Goal: Check status: Check status

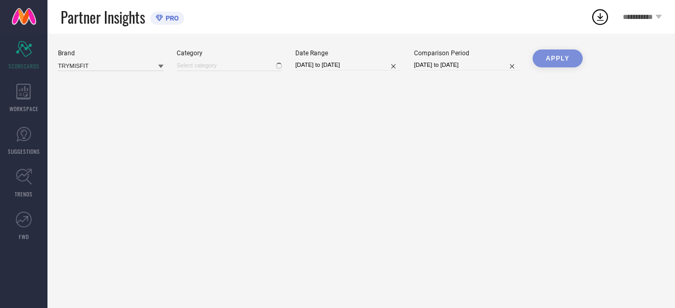
type input "All"
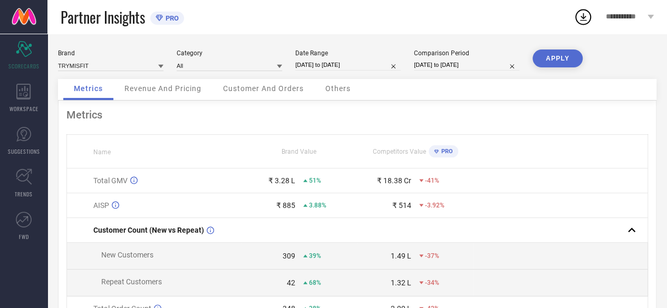
click at [320, 63] on input "[DATE] to [DATE]" at bounding box center [347, 65] width 105 height 11
select select "7"
select select "2025"
select select "8"
select select "2025"
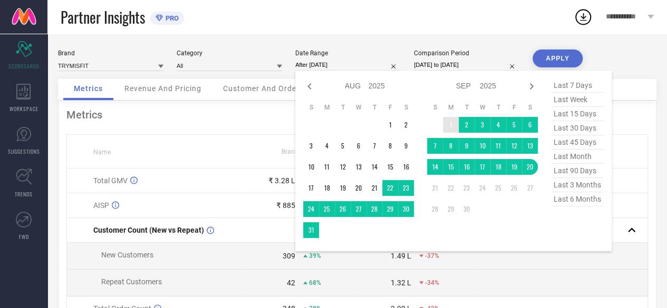
click at [452, 123] on td "1" at bounding box center [451, 125] width 16 height 16
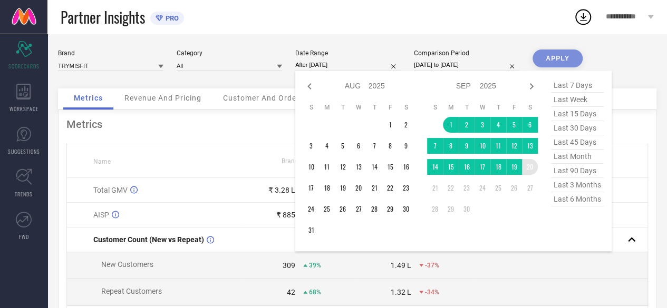
type input "[DATE] to [DATE]"
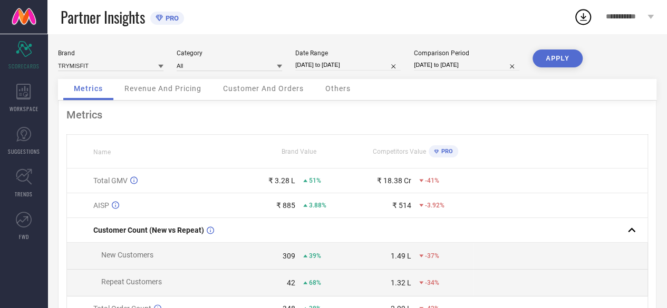
click at [460, 63] on input "[DATE] to [DATE]" at bounding box center [466, 65] width 105 height 11
select select "7"
select select "2024"
select select "8"
select select "2024"
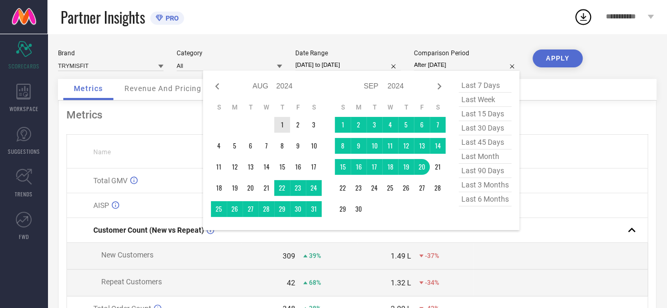
click at [280, 122] on td "1" at bounding box center [282, 125] width 16 height 16
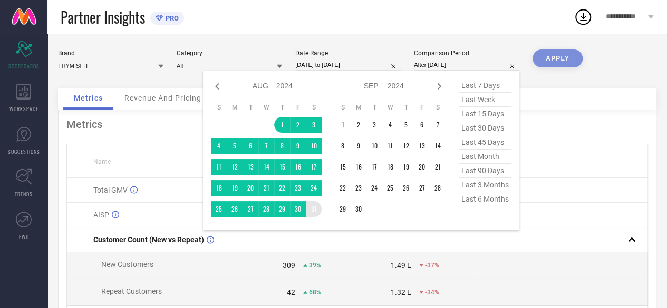
type input "[DATE] to [DATE]"
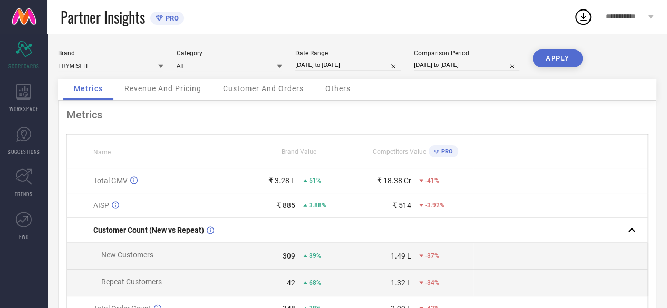
click at [465, 66] on input "[DATE] to [DATE]" at bounding box center [466, 65] width 105 height 11
select select "7"
select select "2024"
select select "8"
select select "2024"
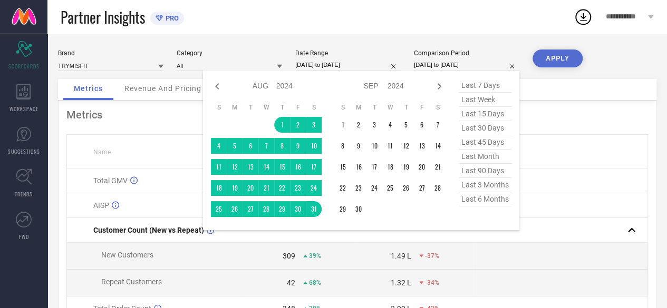
click at [390, 84] on select "2014 2015 2016 2017 2018 2019 2020 2021 2022 2023 2024 2025 2026 2027 2028 2029…" at bounding box center [395, 86] width 17 height 15
select select "7"
select select "2025"
select select "8"
select select "2025"
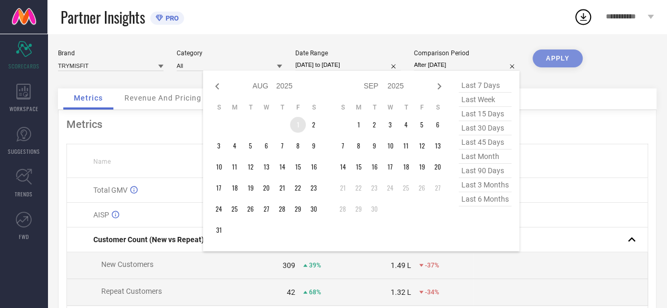
click at [298, 124] on td "1" at bounding box center [298, 125] width 16 height 16
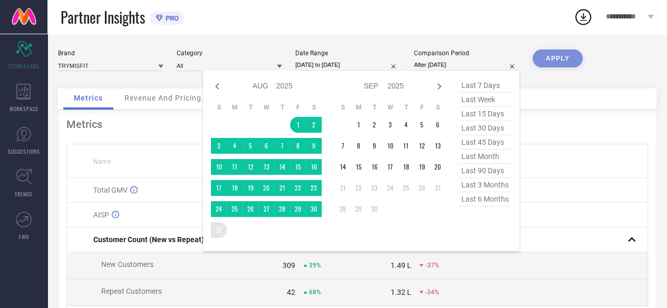
type input "[DATE] to [DATE]"
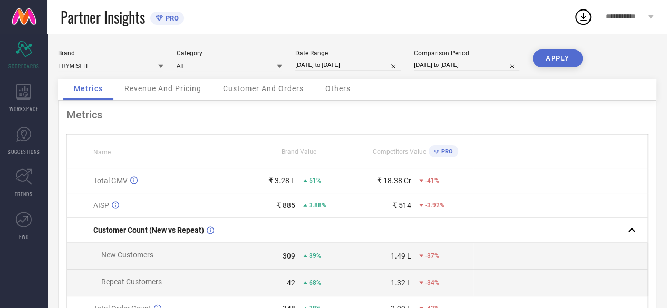
click at [568, 54] on button "APPLY" at bounding box center [557, 59] width 50 height 18
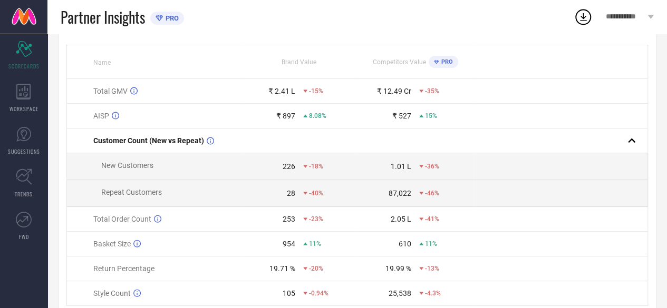
scroll to position [105, 0]
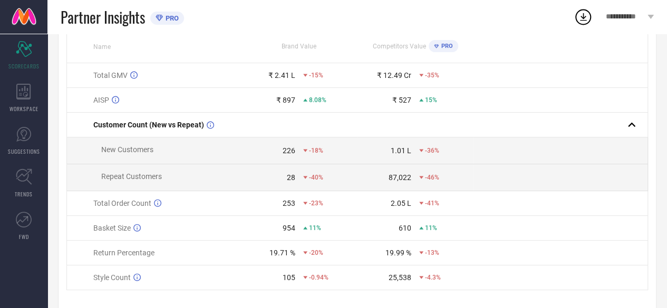
click at [289, 207] on div "253" at bounding box center [288, 203] width 13 height 8
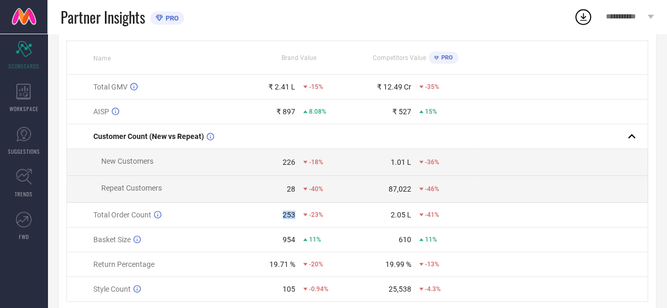
scroll to position [80, 0]
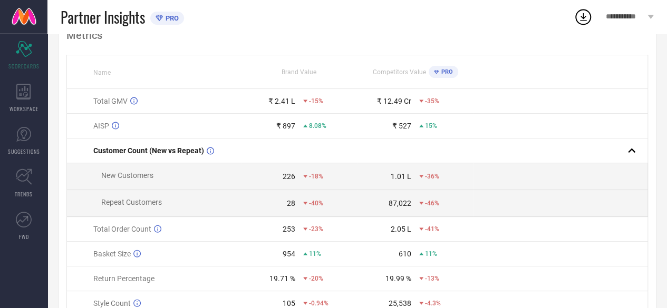
click at [291, 204] on div "28" at bounding box center [291, 203] width 8 height 8
click at [288, 230] on div "253" at bounding box center [288, 229] width 13 height 8
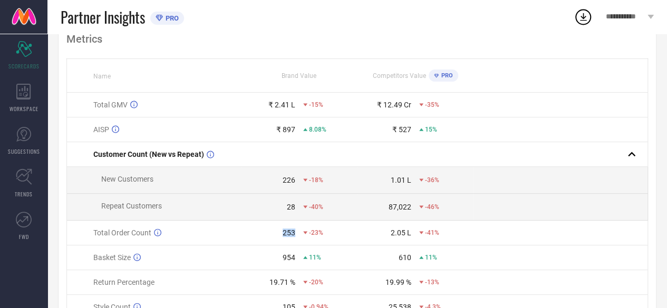
scroll to position [27, 0]
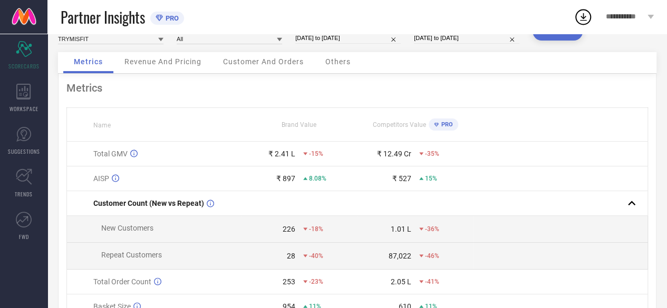
click at [157, 65] on span "Revenue And Pricing" at bounding box center [162, 61] width 77 height 8
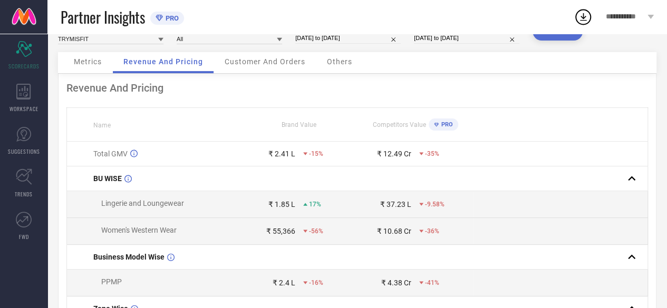
click at [271, 64] on span "Customer And Orders" at bounding box center [264, 61] width 81 height 8
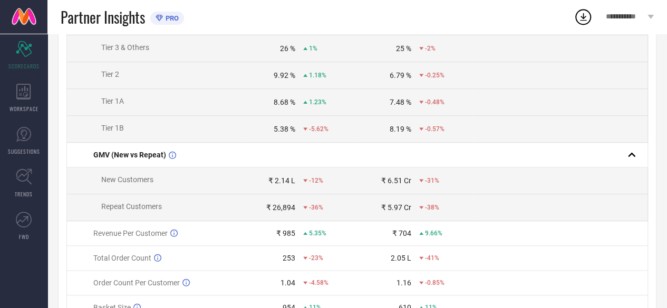
scroll to position [448, 0]
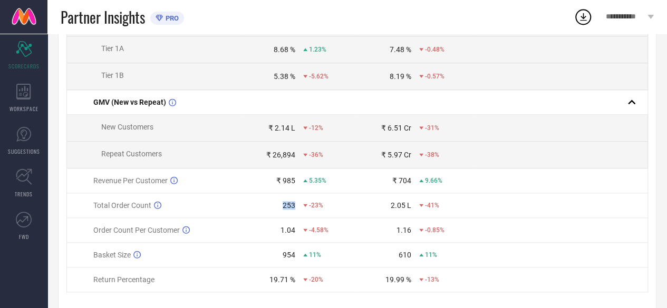
drag, startPoint x: 282, startPoint y: 208, endPoint x: 297, endPoint y: 209, distance: 14.8
click at [297, 209] on div "253 -23%" at bounding box center [298, 205] width 115 height 8
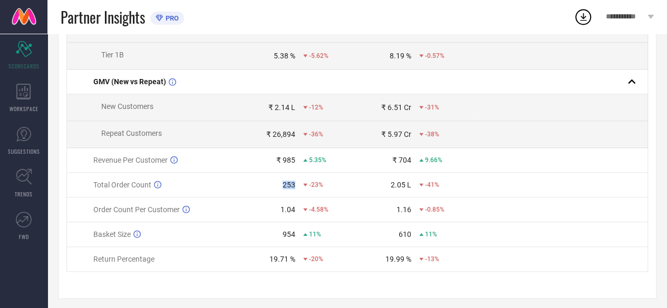
scroll to position [480, 0]
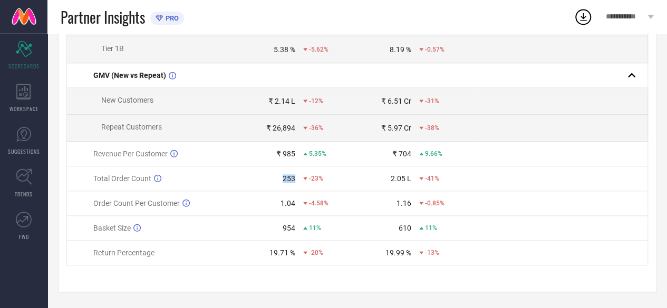
click at [287, 173] on td "253 -23%" at bounding box center [299, 179] width 116 height 25
click at [287, 181] on div "253" at bounding box center [288, 178] width 13 height 8
